Goal: Information Seeking & Learning: Learn about a topic

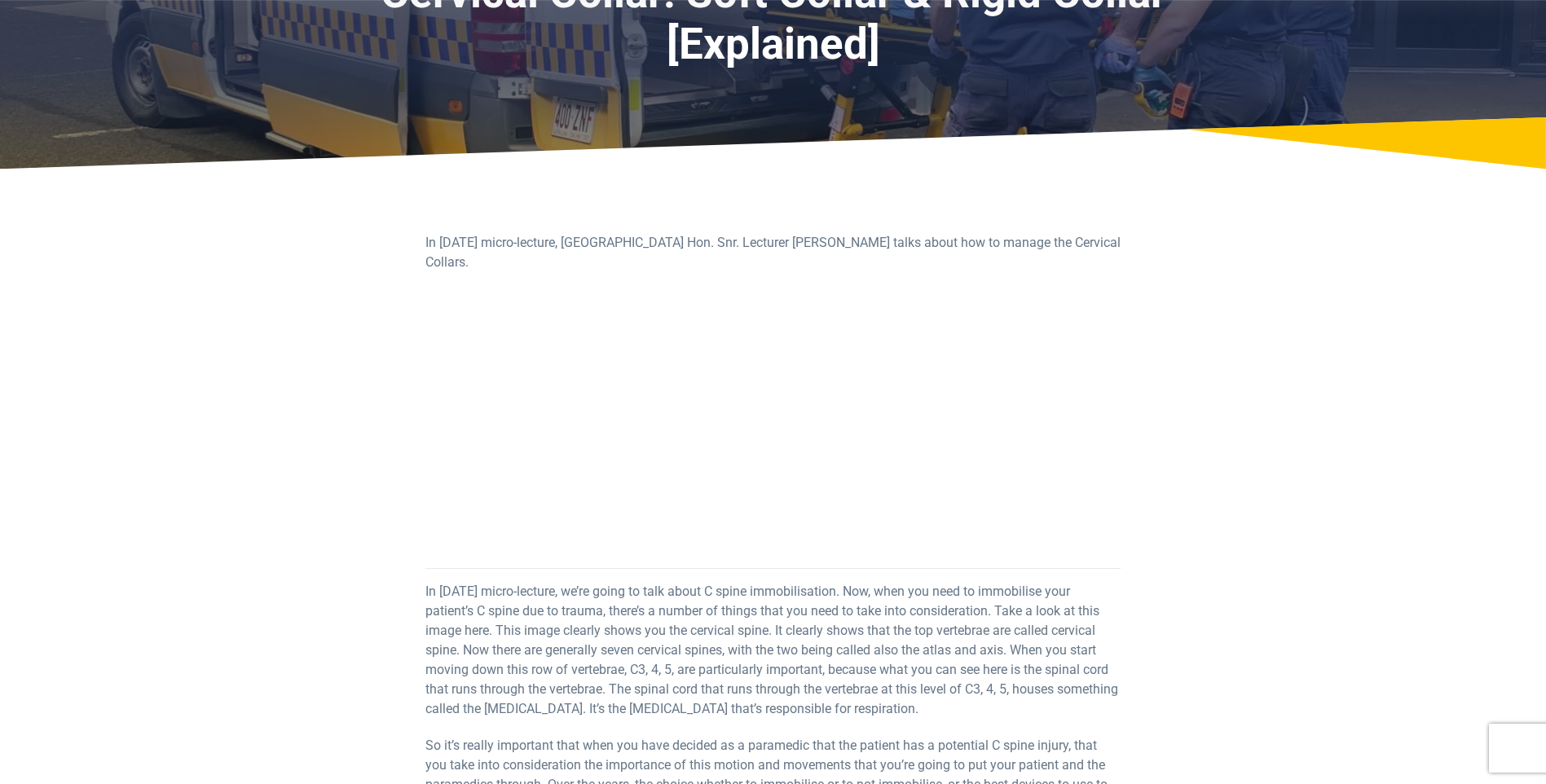
scroll to position [326, 0]
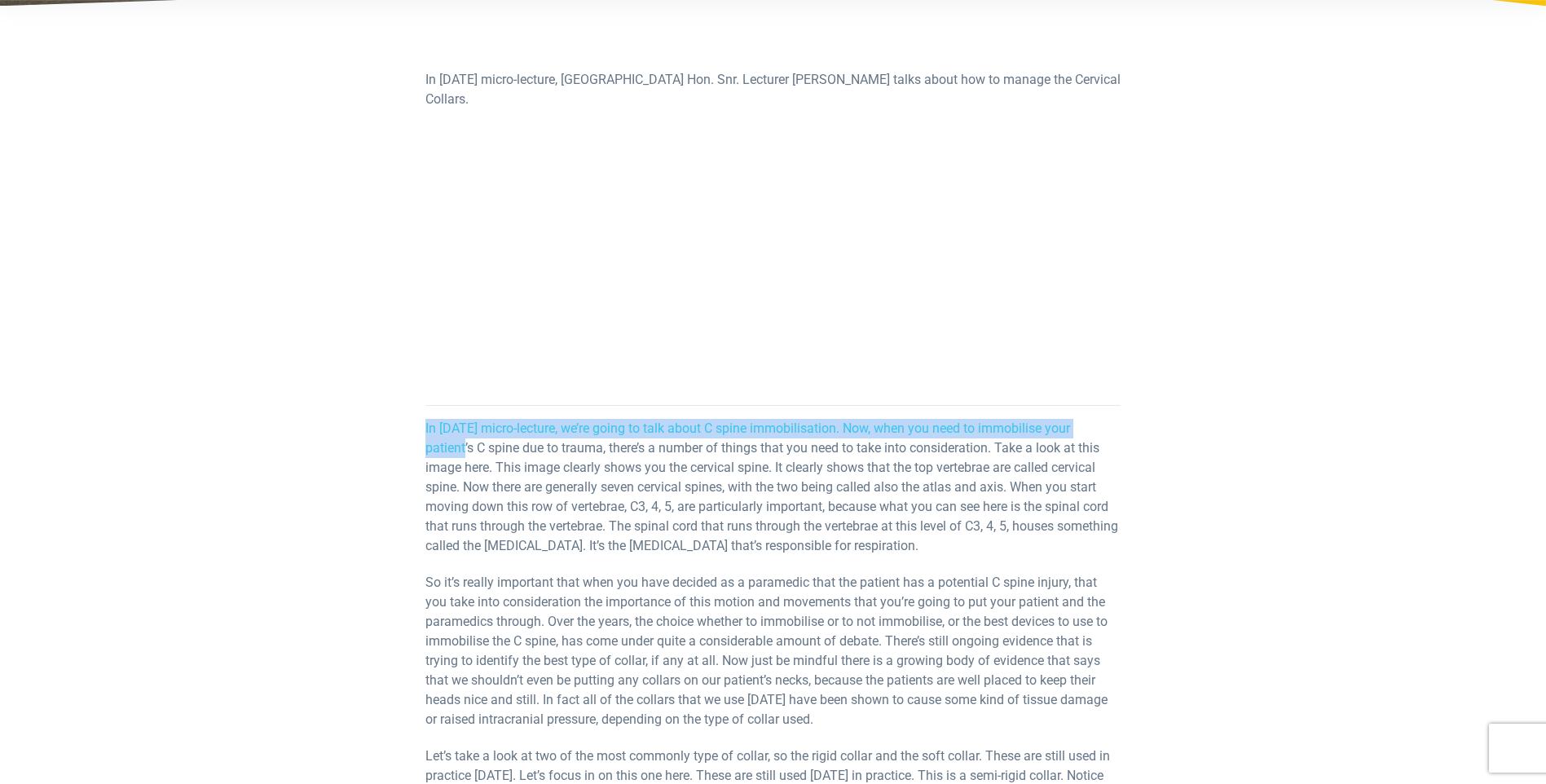
drag, startPoint x: 415, startPoint y: 431, endPoint x: 459, endPoint y: 451, distance: 48.3
click at [459, 451] on div "In [DATE] micro-lecture, [GEOGRAPHIC_DATA] Hon. Snr. Lecturer [PERSON_NAME] tal…" at bounding box center [773, 664] width 715 height 1189
drag, startPoint x: 459, startPoint y: 451, endPoint x: 428, endPoint y: 446, distance: 31.4
click at [428, 446] on p "In [DATE] micro-lecture, we’re going to talk about C spine immobilisation. Now,…" at bounding box center [773, 487] width 695 height 137
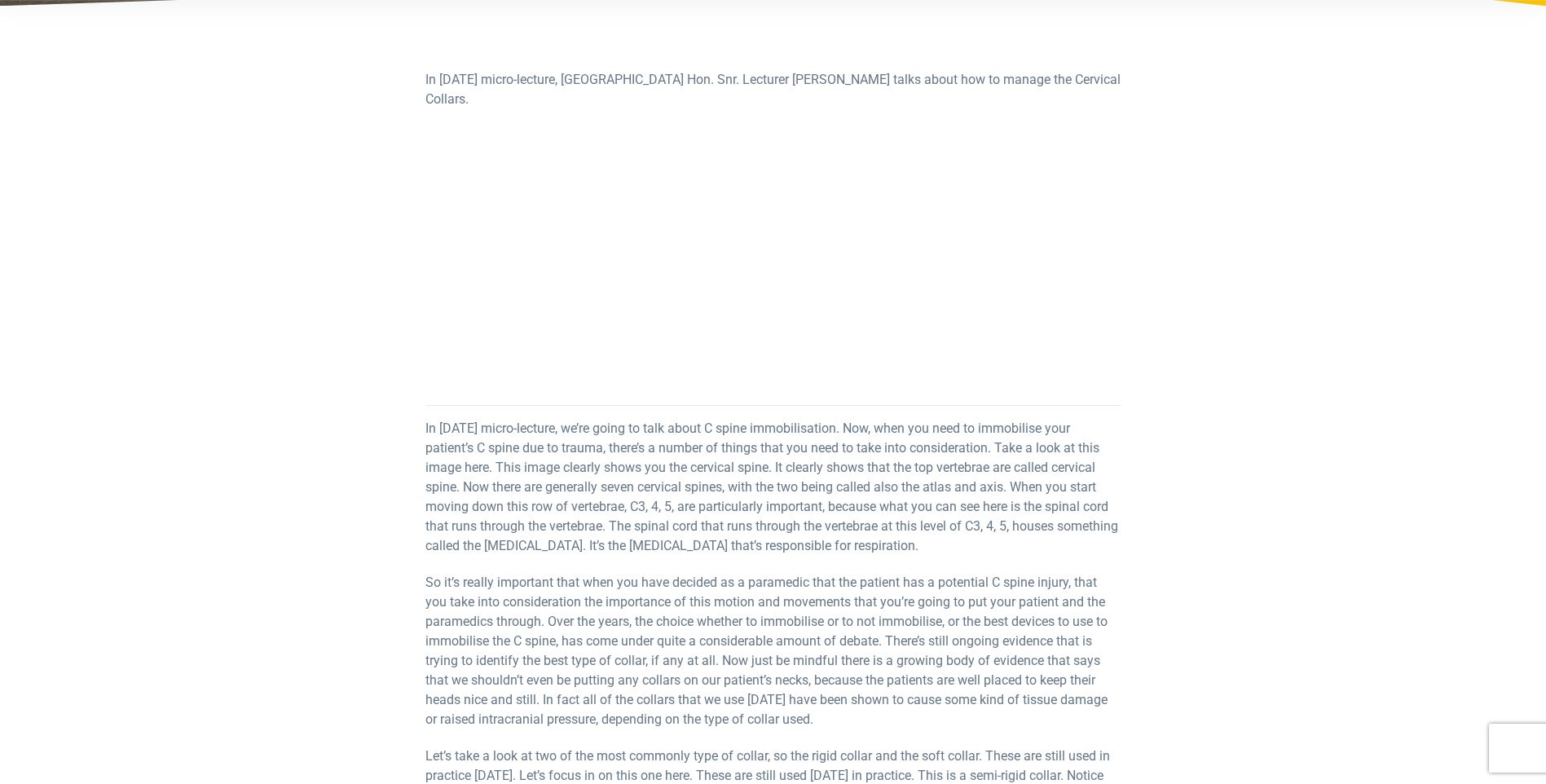
click at [421, 428] on div "In [DATE] micro-lecture, [GEOGRAPHIC_DATA] Hon. Snr. Lecturer [PERSON_NAME] tal…" at bounding box center [773, 664] width 715 height 1189
drag, startPoint x: 421, startPoint y: 428, endPoint x: 442, endPoint y: 427, distance: 21.0
click at [442, 427] on div "In [DATE] micro-lecture, [GEOGRAPHIC_DATA] Hon. Snr. Lecturer [PERSON_NAME] tal…" at bounding box center [773, 664] width 715 height 1189
drag, startPoint x: 442, startPoint y: 427, endPoint x: 357, endPoint y: 397, distance: 90.1
click at [359, 397] on div "In [DATE] micro-lecture, [GEOGRAPHIC_DATA] Hon. Snr. Lecturer [PERSON_NAME] tal…" at bounding box center [773, 664] width 954 height 1189
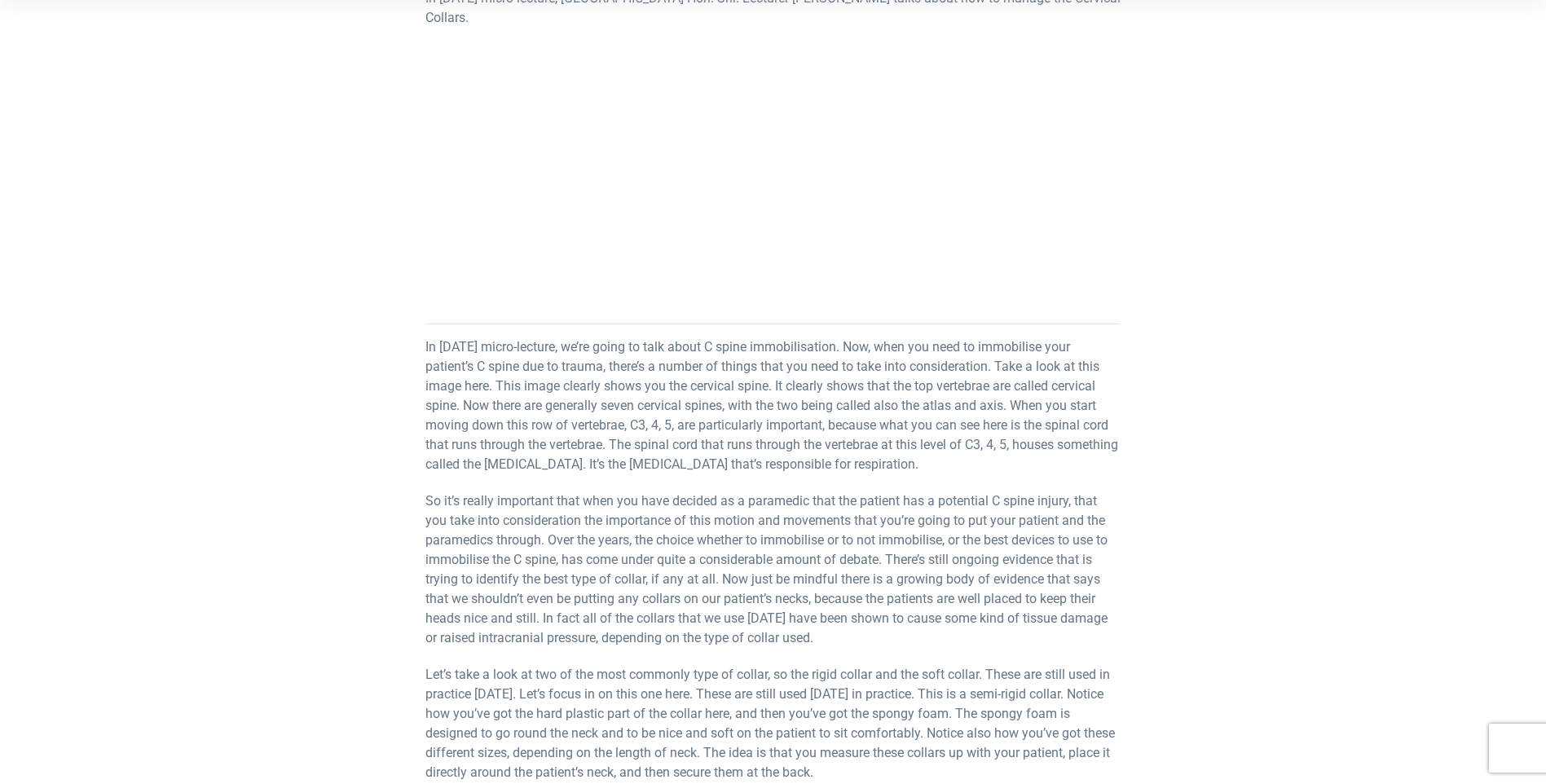
scroll to position [489, 0]
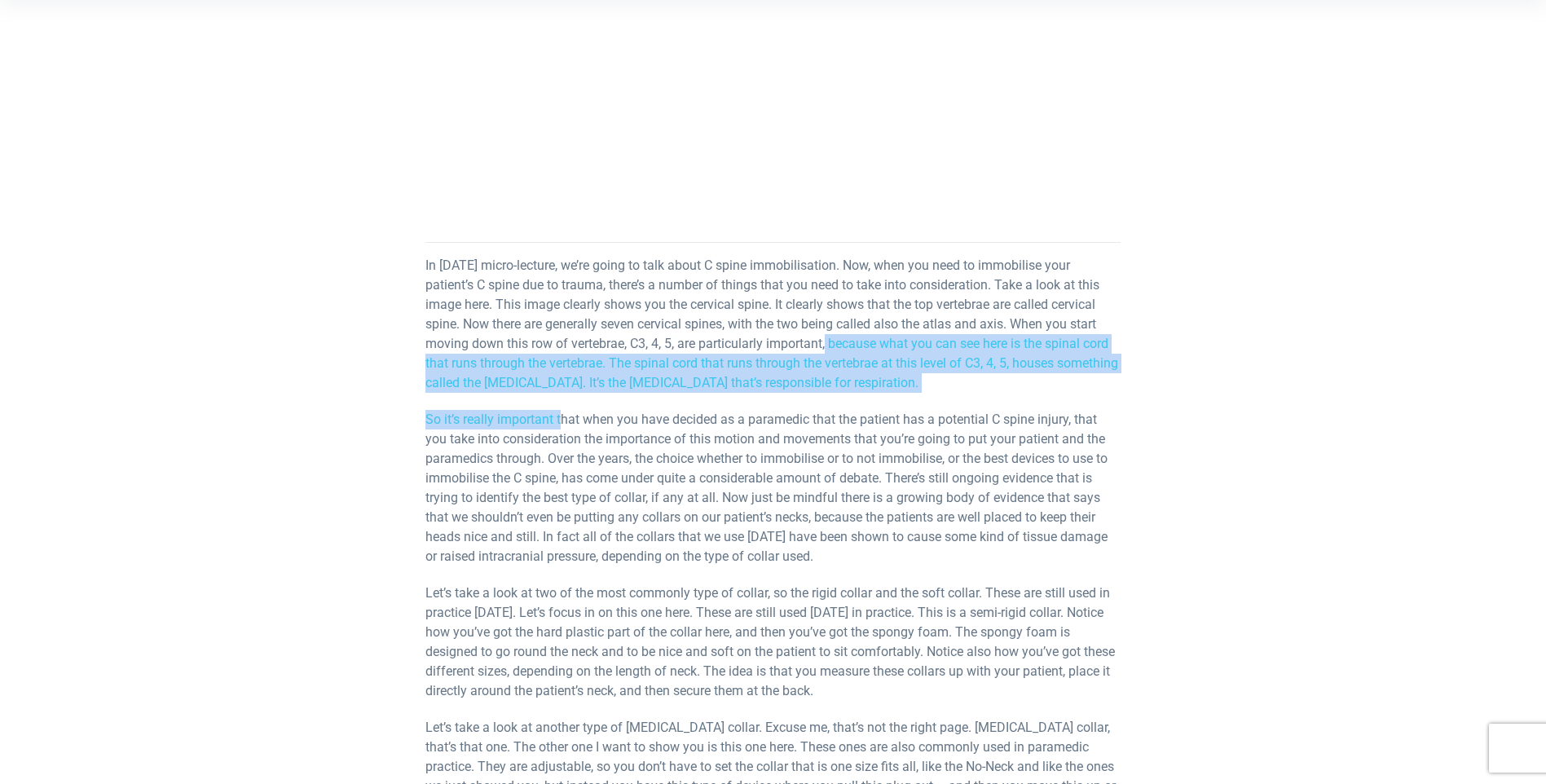
drag, startPoint x: 794, startPoint y: 342, endPoint x: 878, endPoint y: 320, distance: 86.8
click at [848, 327] on div "In [DATE] micro-lecture, [GEOGRAPHIC_DATA] Hon. Snr. Lecturer [PERSON_NAME] tal…" at bounding box center [773, 466] width 695 height 1119
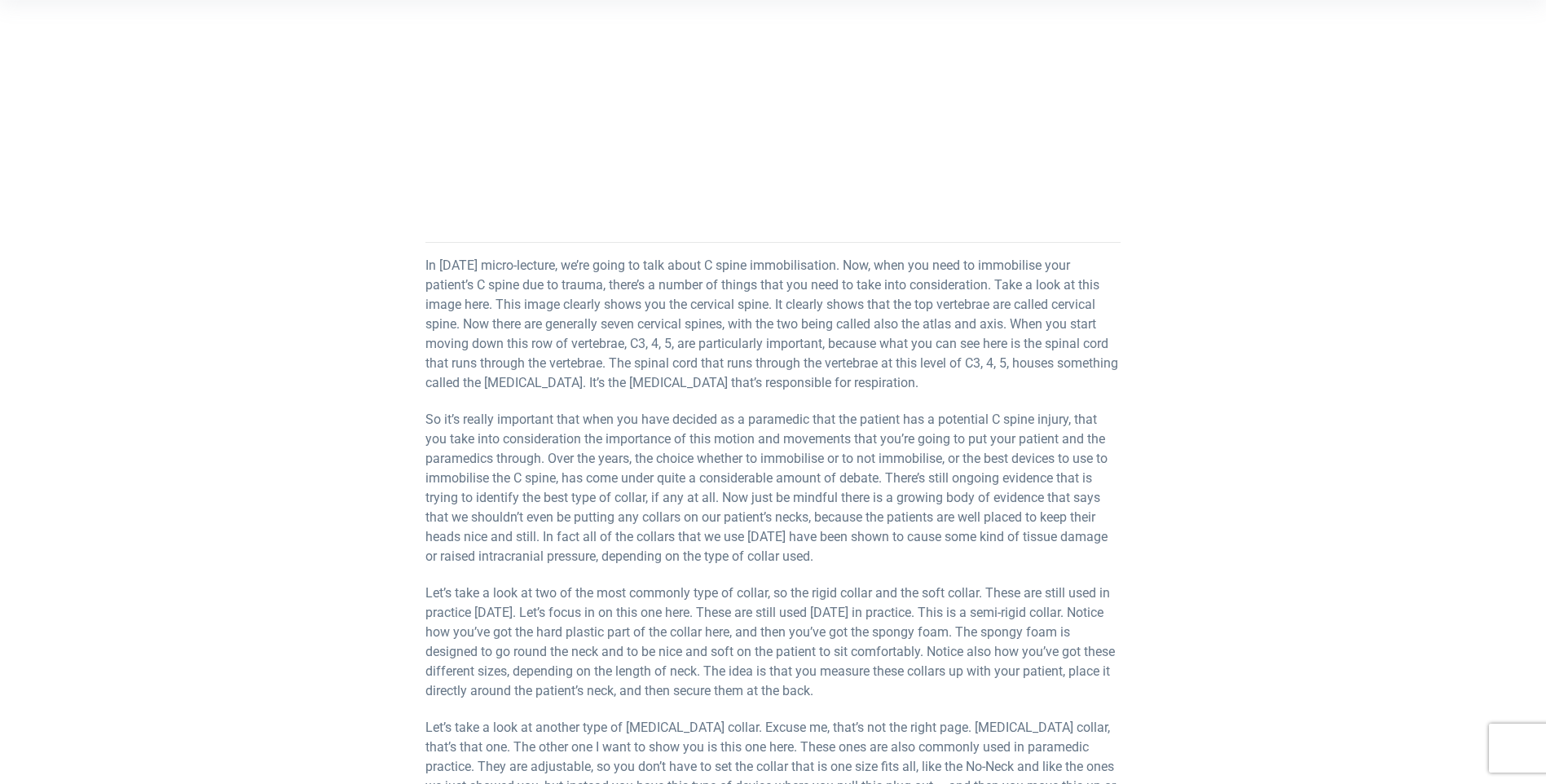
drag, startPoint x: 878, startPoint y: 320, endPoint x: 1043, endPoint y: 447, distance: 208.2
click at [1043, 447] on p "So it’s really important that when you have decided as a paramedic that the pat…" at bounding box center [773, 488] width 695 height 156
drag, startPoint x: 847, startPoint y: 541, endPoint x: 1029, endPoint y: 541, distance: 182.0
click at [1029, 541] on p "So it’s really important that when you have decided as a paramedic that the pat…" at bounding box center [773, 488] width 695 height 156
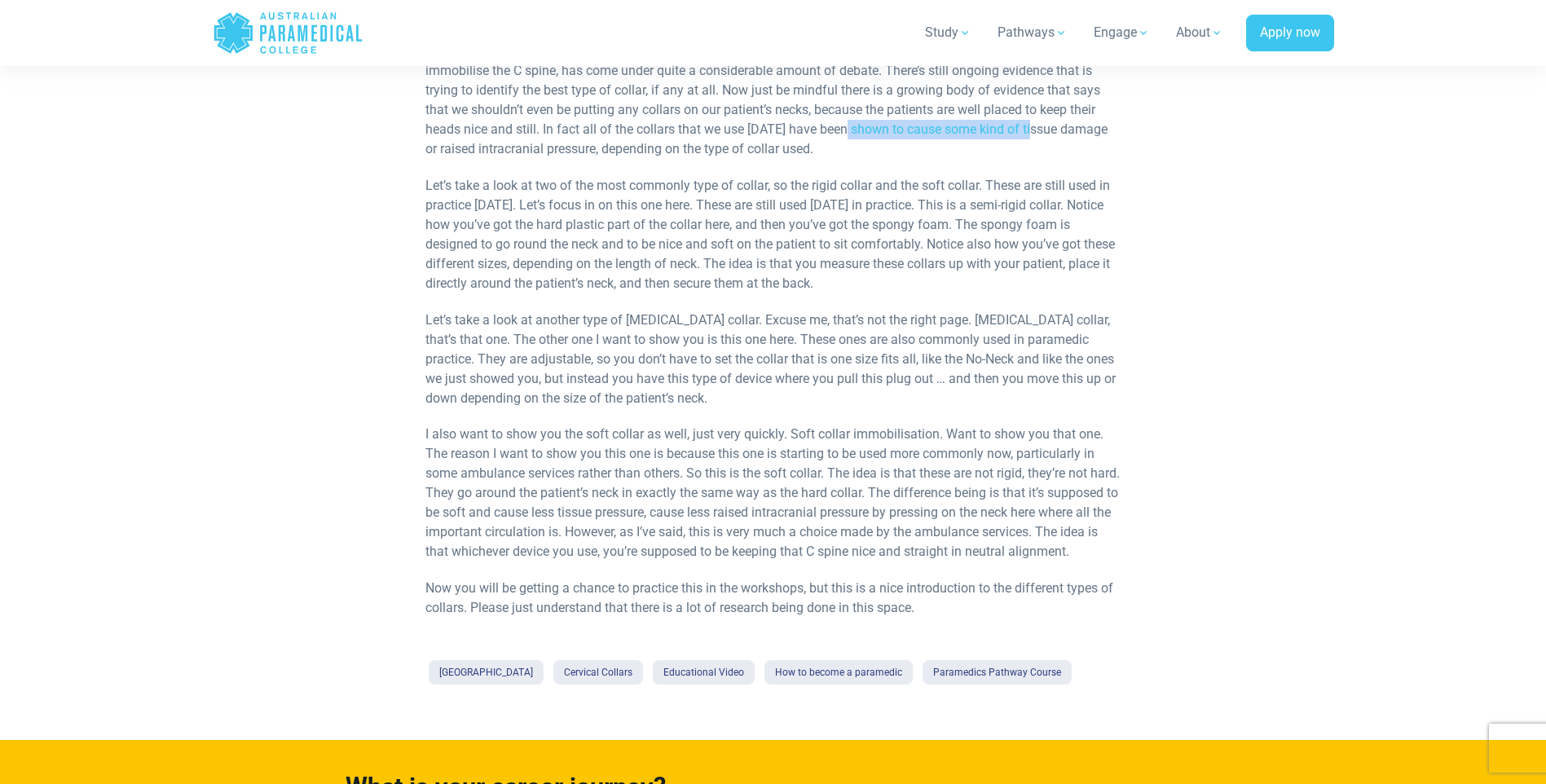
scroll to position [1059, 0]
